Goal: Transaction & Acquisition: Purchase product/service

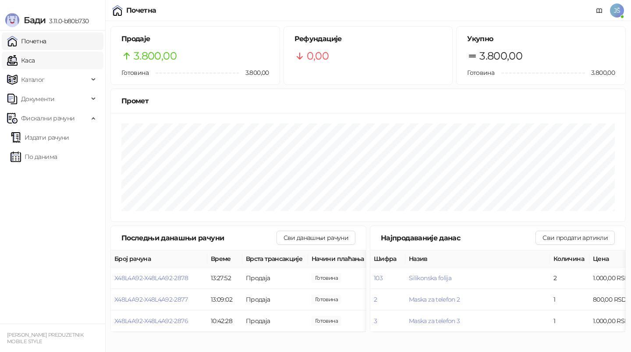
click at [35, 52] on link "Каса" at bounding box center [21, 61] width 28 height 18
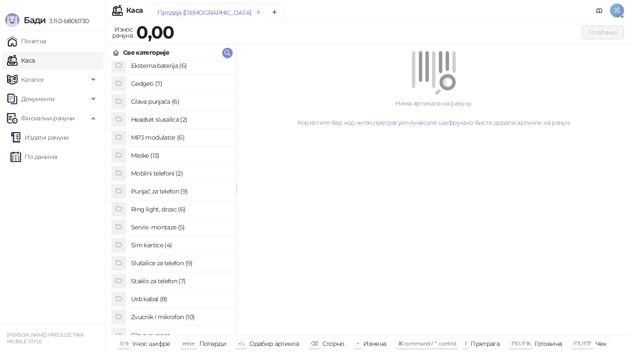
scroll to position [67, 0]
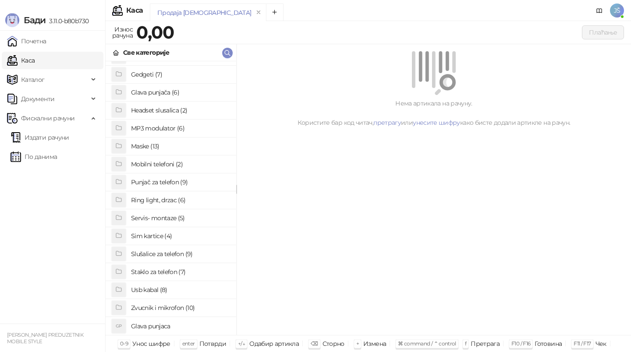
click at [152, 289] on h4 "Usb kabal (8)" at bounding box center [180, 290] width 98 height 14
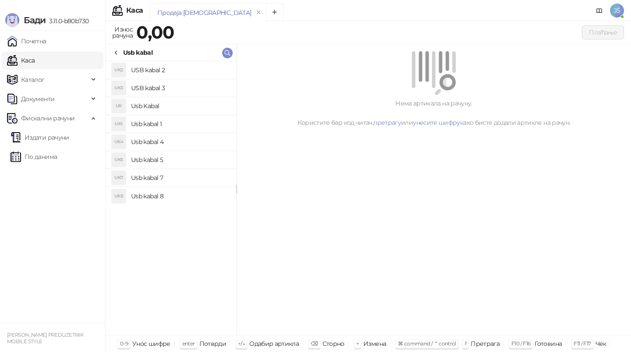
click at [164, 67] on h4 "USB kabal 2" at bounding box center [180, 70] width 98 height 14
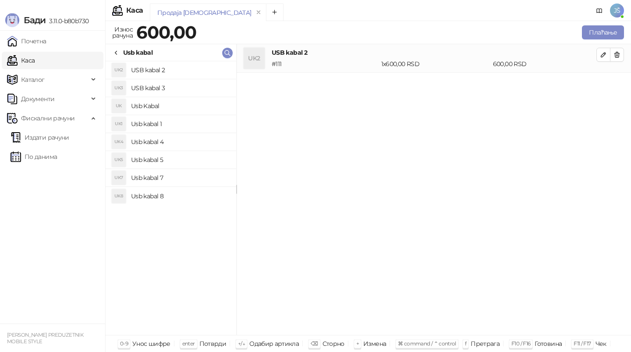
click at [162, 145] on h4 "Usb kabal 4" at bounding box center [180, 142] width 98 height 14
click at [621, 57] on button "button" at bounding box center [617, 55] width 14 height 14
click at [597, 41] on div "Износ рачуна 1.000,00 Плаћање" at bounding box center [368, 34] width 526 height 20
click at [594, 30] on button "Плаћање" at bounding box center [603, 32] width 42 height 14
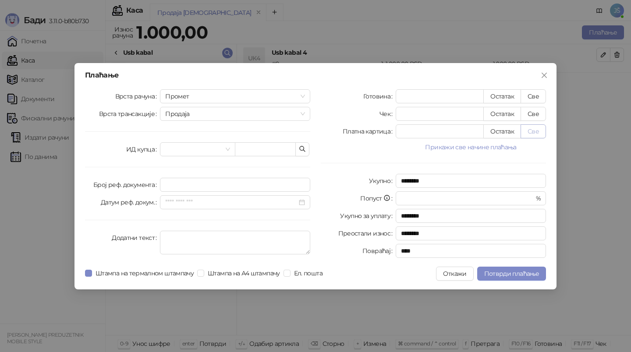
click at [537, 134] on button "Све" at bounding box center [532, 131] width 25 height 14
type input "****"
click at [512, 276] on span "Потврди плаћање" at bounding box center [511, 274] width 55 height 8
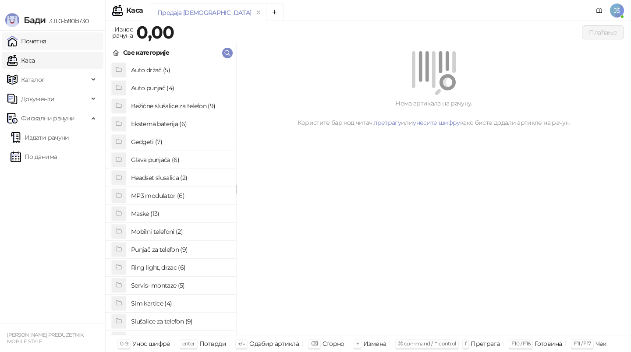
click at [40, 43] on link "Почетна" at bounding box center [26, 41] width 39 height 18
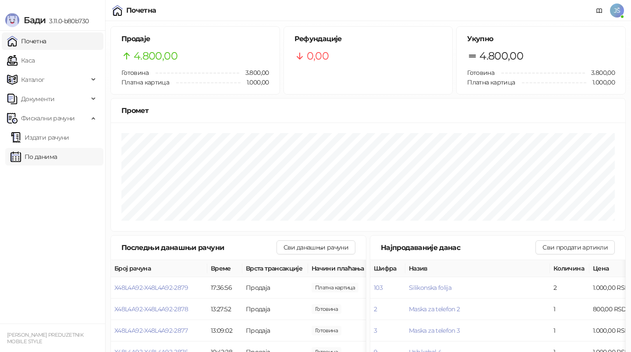
click at [35, 148] on link "По данима" at bounding box center [34, 157] width 46 height 18
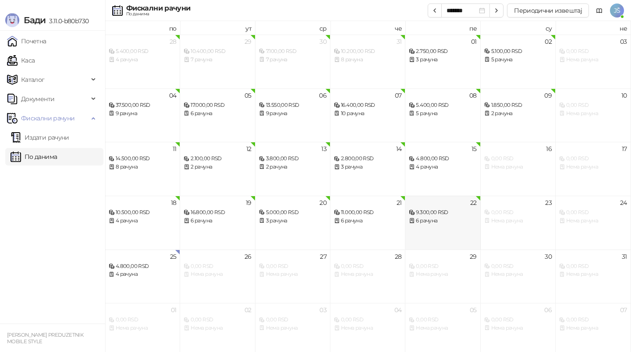
click at [434, 222] on div "6 рачуна" at bounding box center [442, 221] width 67 height 8
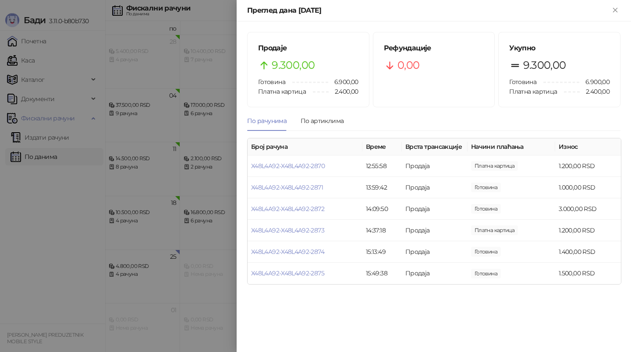
click at [159, 265] on div at bounding box center [315, 176] width 631 height 352
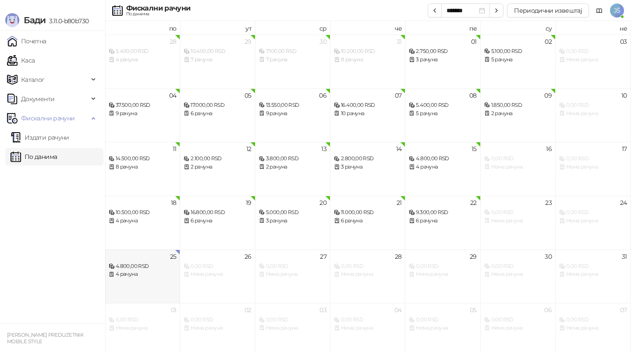
click at [159, 265] on div "4.800,00 RSD" at bounding box center [142, 266] width 67 height 8
